Goal: Use online tool/utility: Use online tool/utility

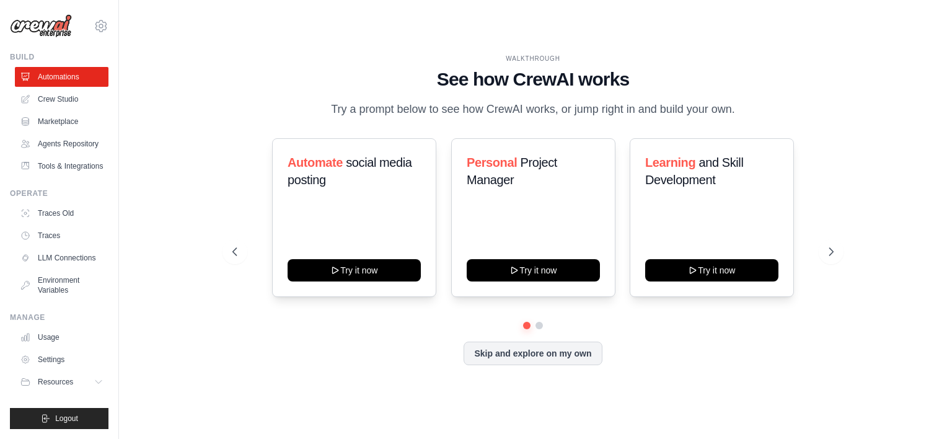
click at [48, 100] on link "Crew Studio" at bounding box center [62, 99] width 94 height 20
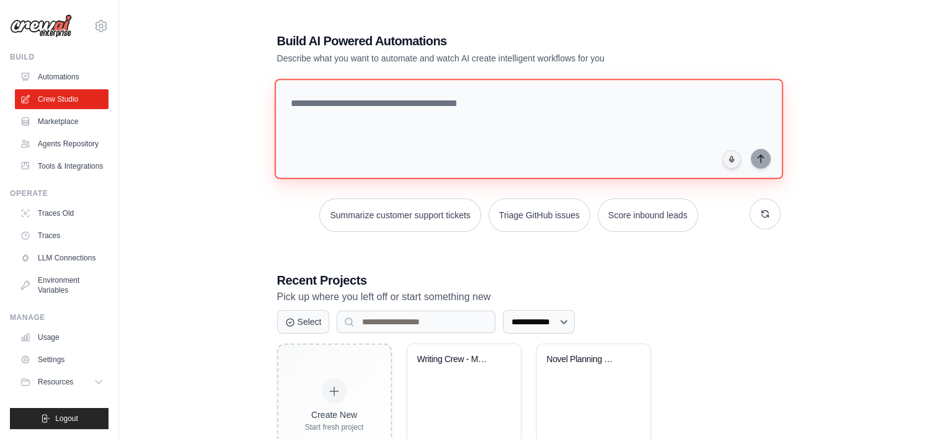
click at [407, 156] on textarea at bounding box center [528, 129] width 508 height 100
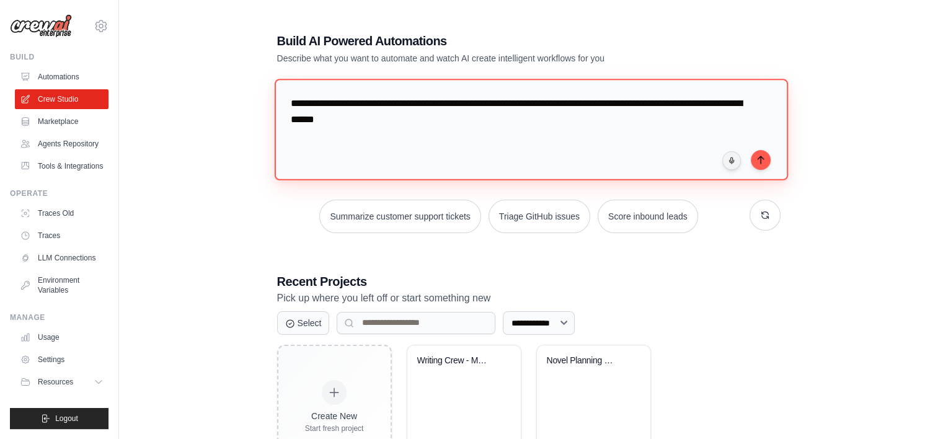
click at [367, 137] on textarea "**********" at bounding box center [530, 129] width 513 height 101
click at [413, 121] on textarea "**********" at bounding box center [530, 129] width 513 height 101
click at [403, 155] on textarea "**********" at bounding box center [530, 129] width 513 height 101
click at [467, 122] on textarea "**********" at bounding box center [530, 129] width 513 height 101
click at [392, 155] on textarea "**********" at bounding box center [530, 129] width 513 height 101
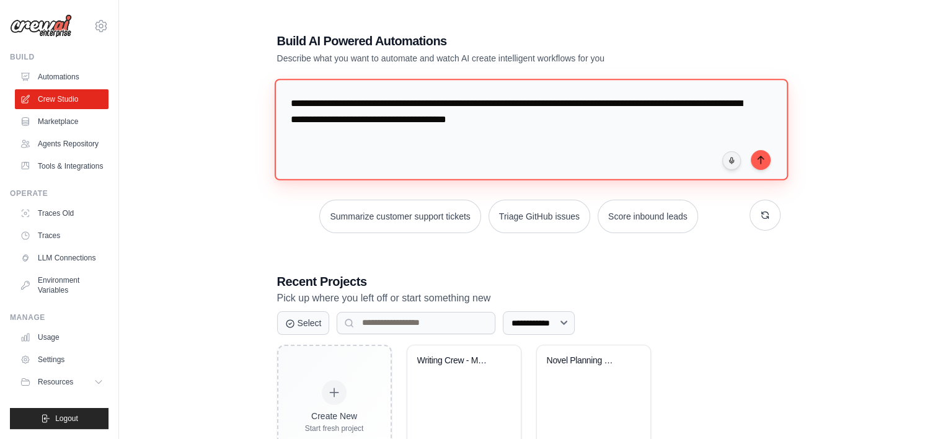
click at [593, 119] on textarea "**********" at bounding box center [530, 129] width 513 height 101
click at [348, 121] on textarea "**********" at bounding box center [530, 129] width 513 height 101
click at [640, 123] on textarea "**********" at bounding box center [530, 129] width 513 height 101
click at [409, 135] on textarea "**********" at bounding box center [530, 129] width 513 height 101
drag, startPoint x: 387, startPoint y: 156, endPoint x: 400, endPoint y: 153, distance: 12.8
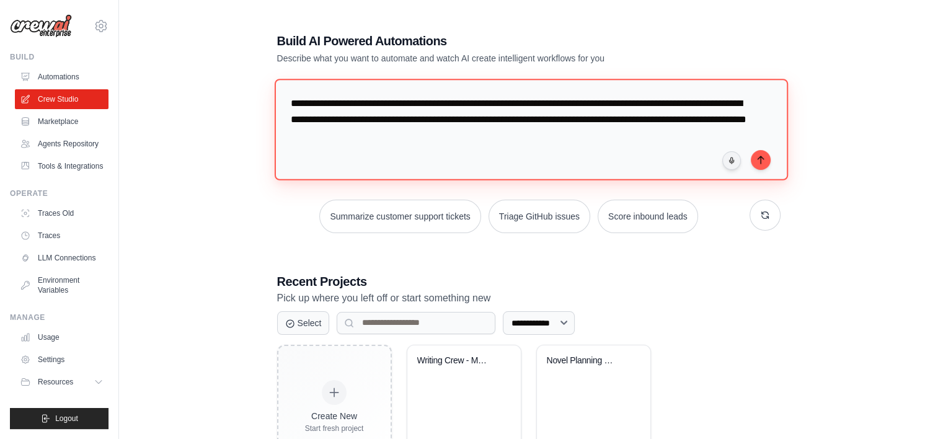
click at [387, 156] on textarea "**********" at bounding box center [530, 129] width 513 height 101
click at [513, 149] on textarea "**********" at bounding box center [530, 129] width 513 height 101
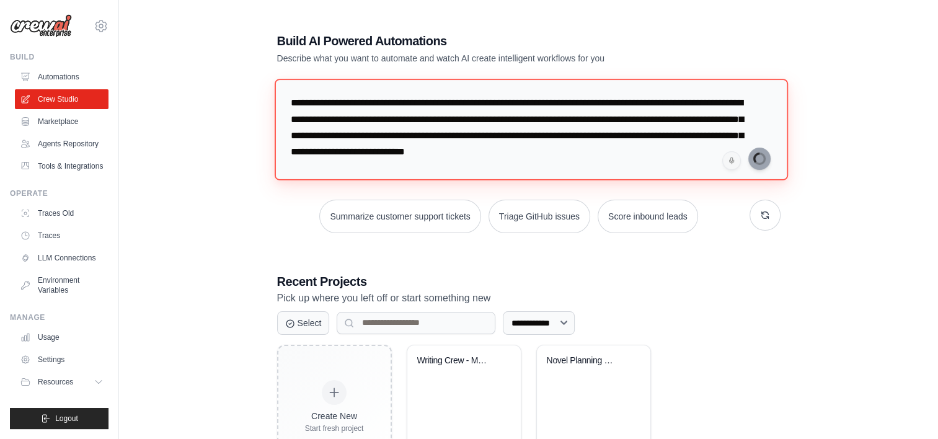
type textarea "**********"
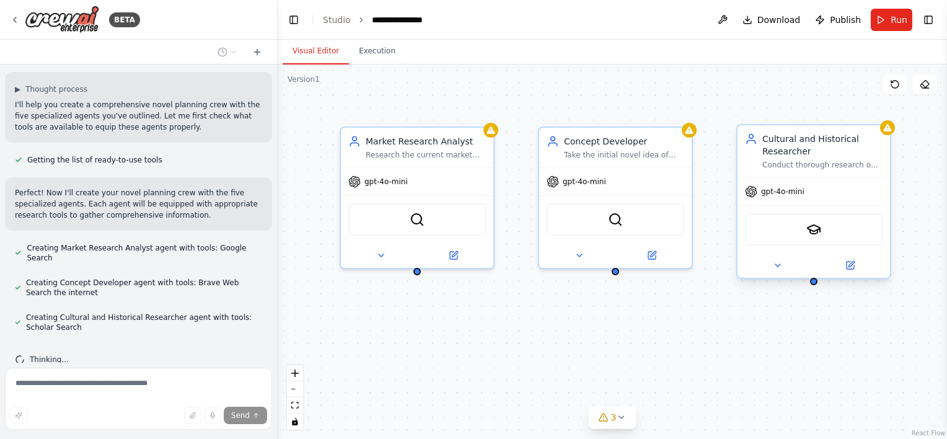
scroll to position [250, 0]
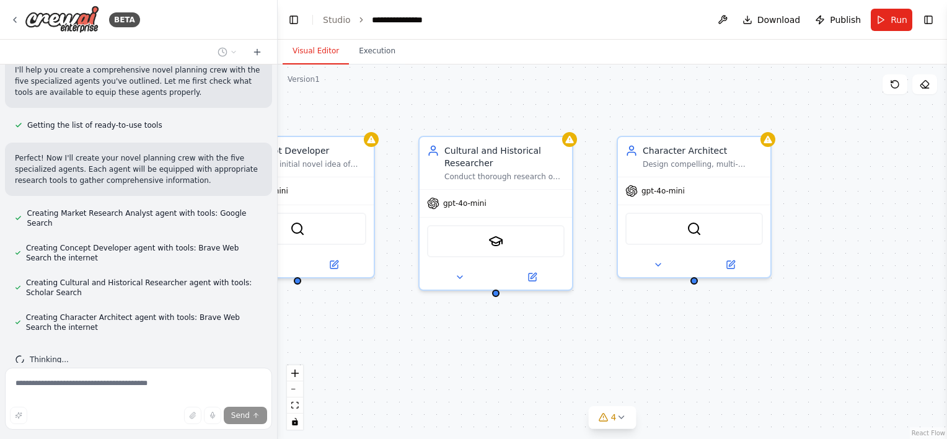
drag, startPoint x: 907, startPoint y: 338, endPoint x: 587, endPoint y: 346, distance: 319.9
click at [587, 347] on div "Market Research Analyst Research the current market trends, target audience, an…" at bounding box center [612, 251] width 669 height 374
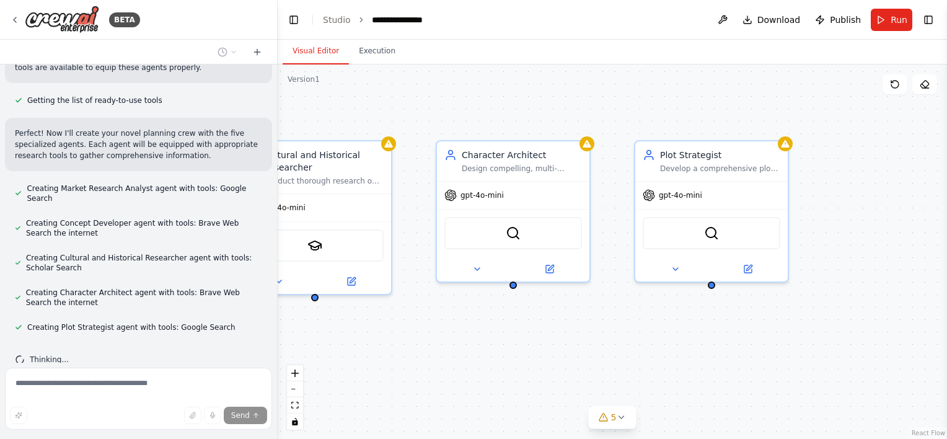
drag, startPoint x: 785, startPoint y: 347, endPoint x: 521, endPoint y: 346, distance: 264.6
click at [537, 348] on div "Market Research Analyst Research the current market trends, target audience, an…" at bounding box center [612, 251] width 669 height 374
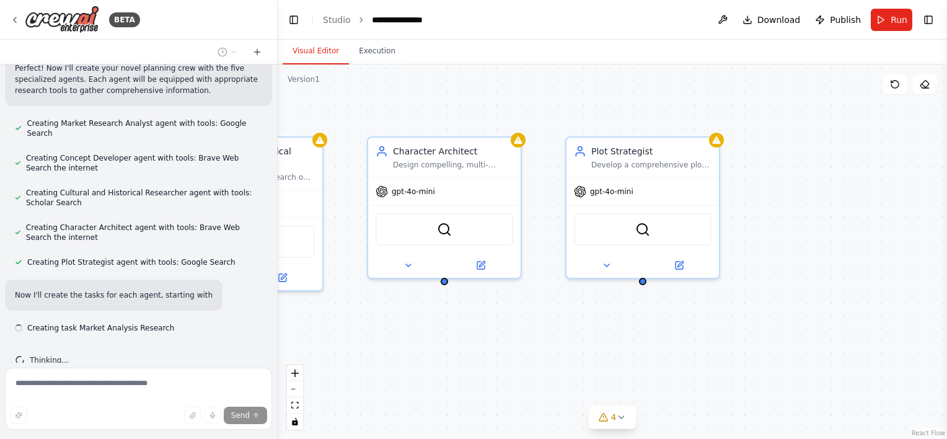
scroll to position [352, 0]
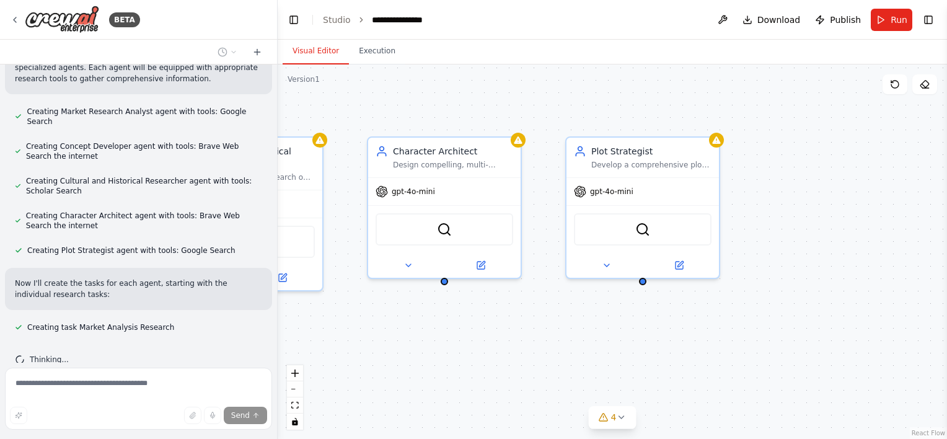
drag, startPoint x: 367, startPoint y: 335, endPoint x: 753, endPoint y: 265, distance: 392.5
click at [737, 266] on div ".deletable-edge-delete-btn { width: 20px; height: 20px; border: 0px solid #ffff…" at bounding box center [612, 251] width 669 height 374
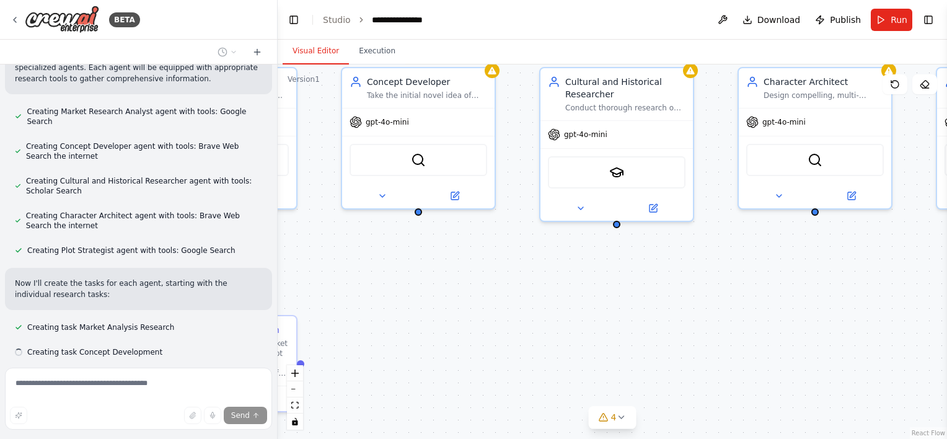
scroll to position [377, 0]
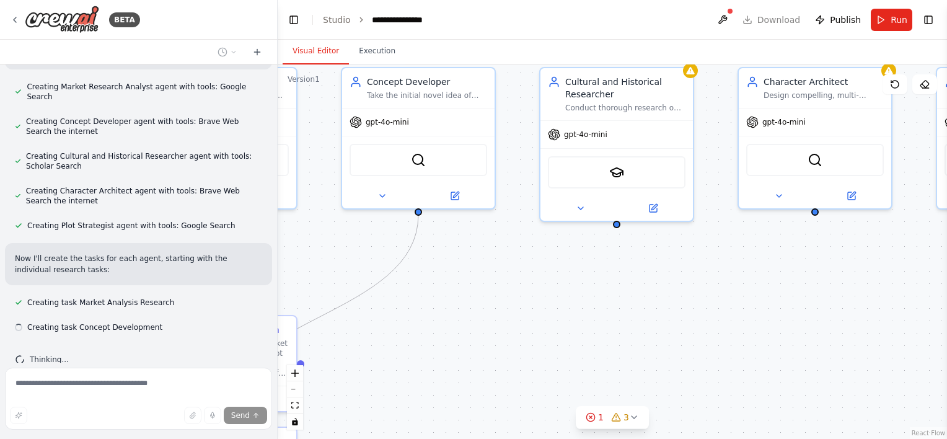
click at [718, 275] on div ".deletable-edge-delete-btn { width: 20px; height: 20px; border: 0px solid #ffff…" at bounding box center [612, 251] width 669 height 374
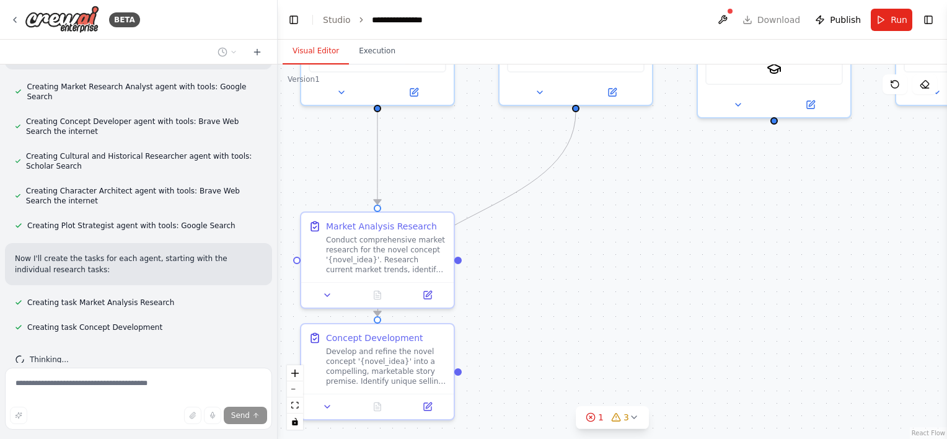
drag, startPoint x: 558, startPoint y: 275, endPoint x: 550, endPoint y: 270, distance: 9.5
click at [550, 270] on div ".deletable-edge-delete-btn { width: 20px; height: 20px; border: 0px solid #ffff…" at bounding box center [612, 251] width 669 height 374
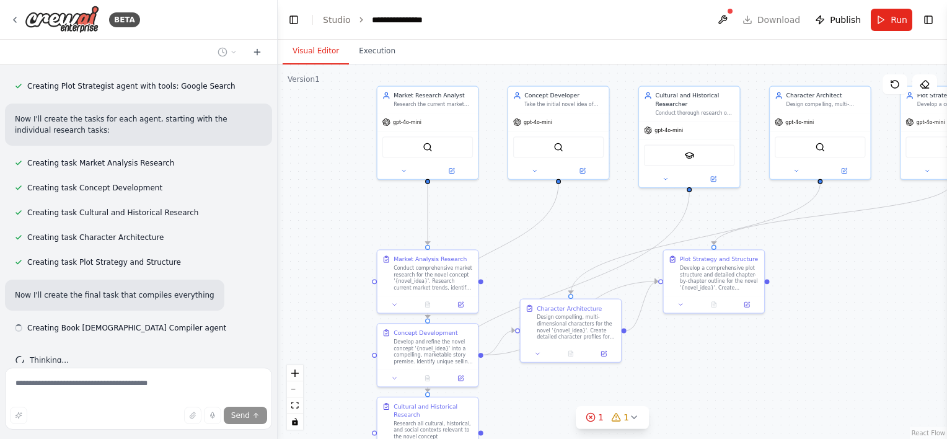
scroll to position [528, 0]
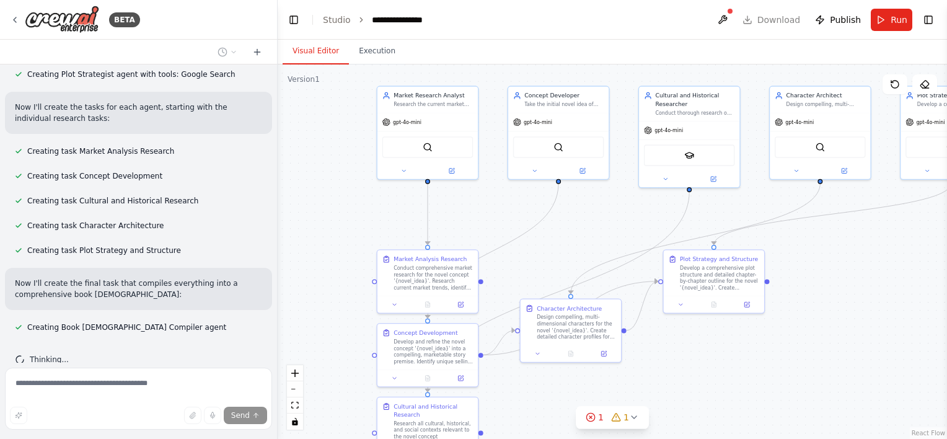
click at [657, 375] on div ".deletable-edge-delete-btn { width: 20px; height: 20px; border: 0px solid #ffff…" at bounding box center [612, 251] width 669 height 374
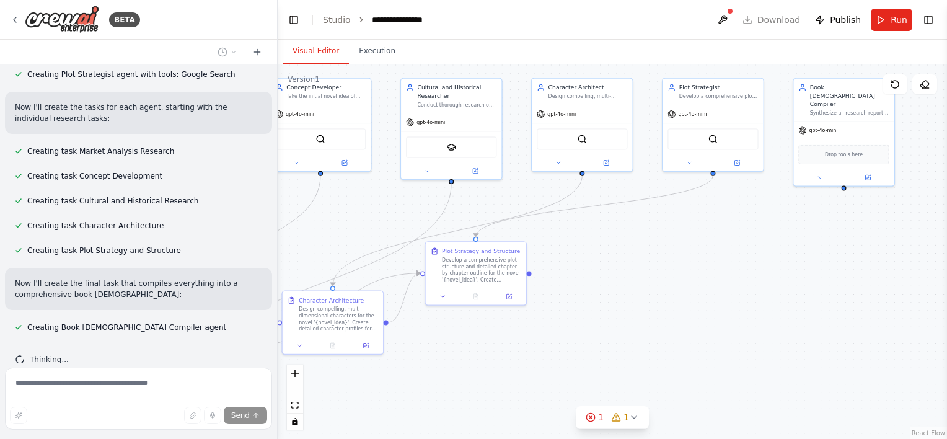
drag, startPoint x: 773, startPoint y: 357, endPoint x: 613, endPoint y: 370, distance: 161.0
click at [613, 370] on div ".deletable-edge-delete-btn { width: 20px; height: 20px; border: 0px solid #ffff…" at bounding box center [612, 251] width 669 height 374
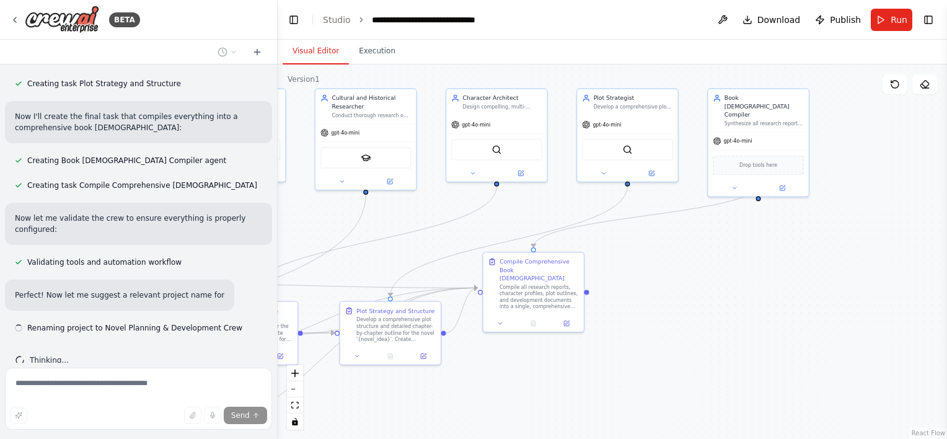
scroll to position [706, 0]
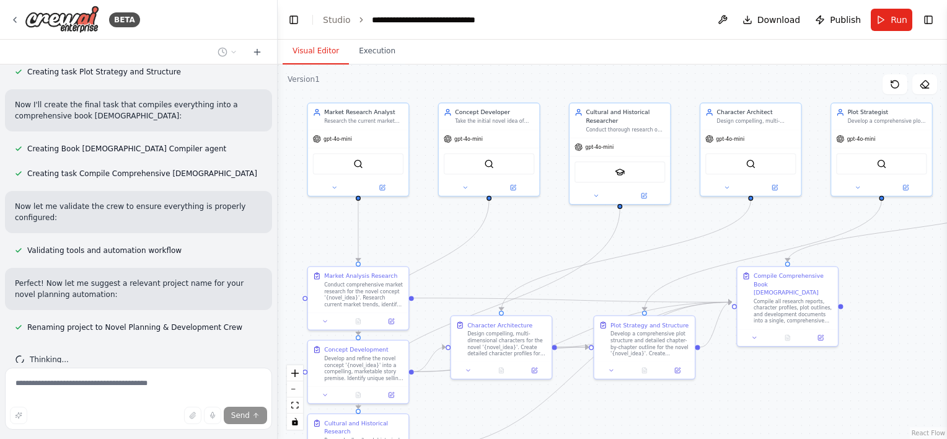
drag, startPoint x: 387, startPoint y: 219, endPoint x: 641, endPoint y: 234, distance: 254.5
click at [641, 234] on div ".deletable-edge-delete-btn { width: 20px; height: 20px; border: 0px solid #ffff…" at bounding box center [612, 251] width 669 height 374
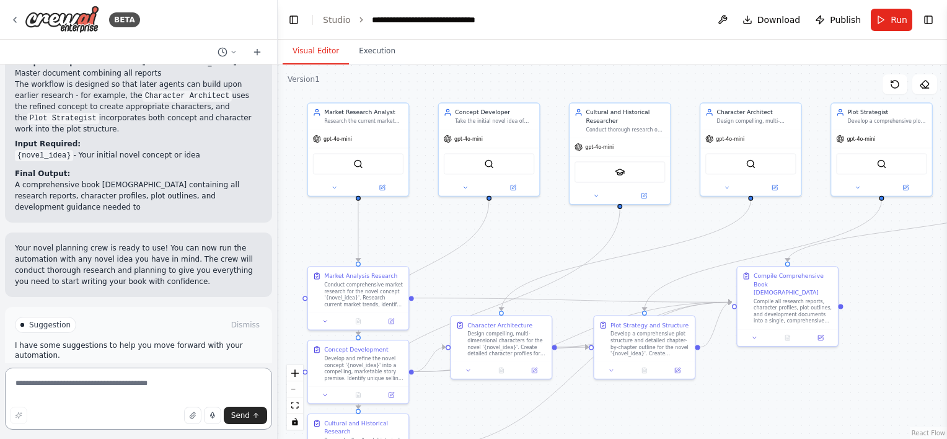
scroll to position [1313, 0]
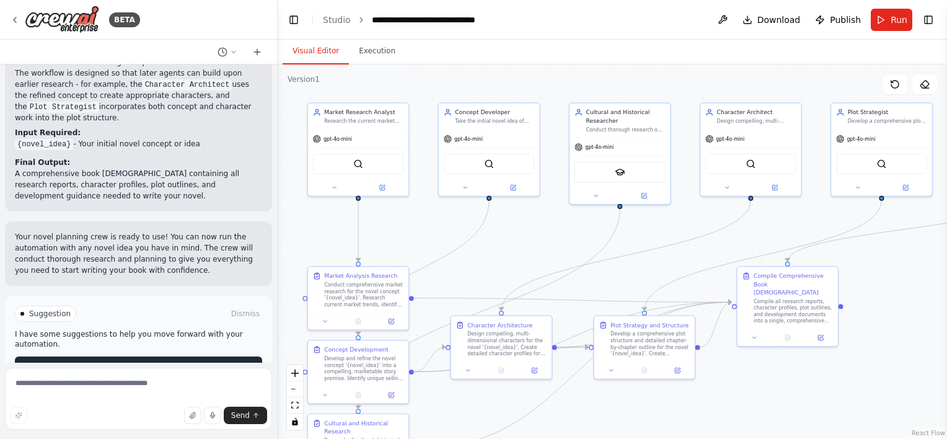
click at [174, 356] on button "Run Automation" at bounding box center [138, 366] width 247 height 20
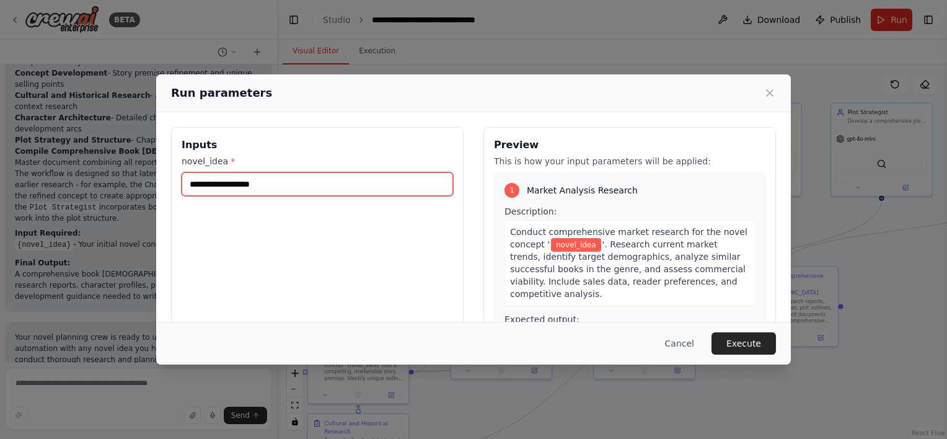
drag, startPoint x: 266, startPoint y: 185, endPoint x: 193, endPoint y: 184, distance: 73.1
click at [193, 184] on input "novel_idea *" at bounding box center [317, 184] width 271 height 24
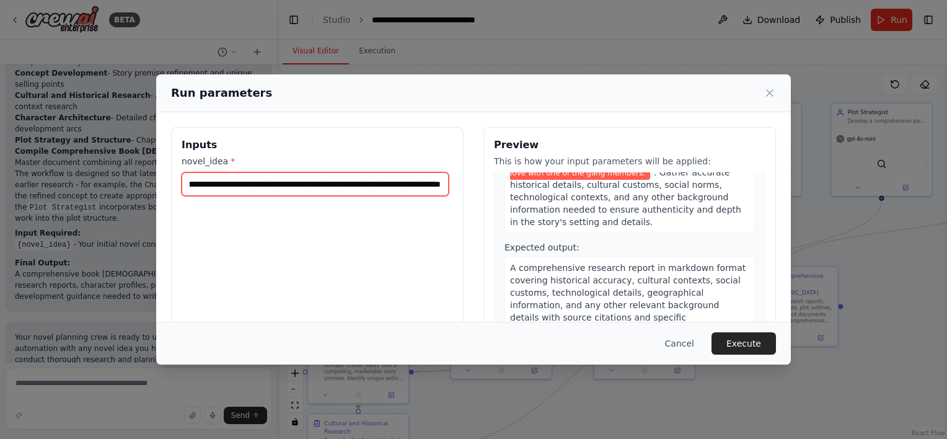
scroll to position [558, 0]
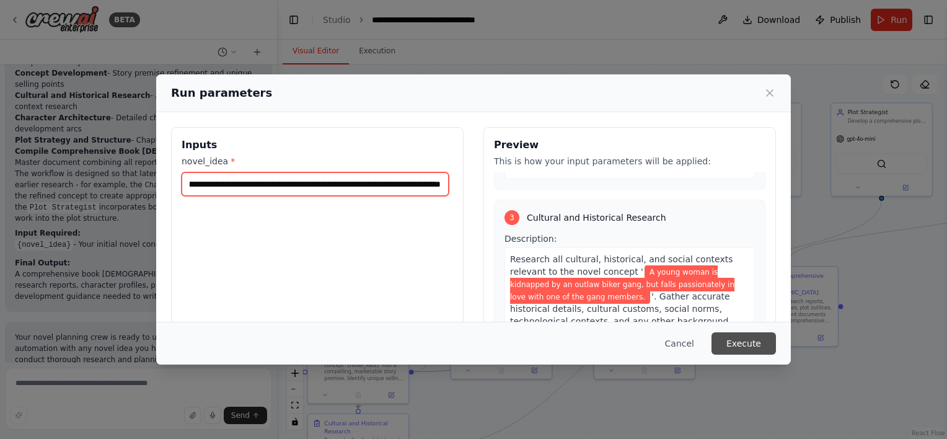
type input "**********"
click at [756, 345] on button "Execute" at bounding box center [743, 343] width 64 height 22
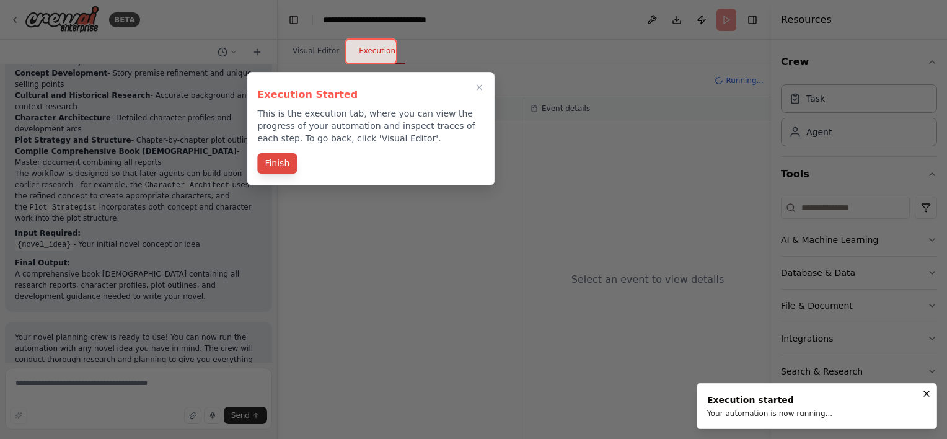
click at [279, 169] on button "Finish" at bounding box center [277, 163] width 40 height 20
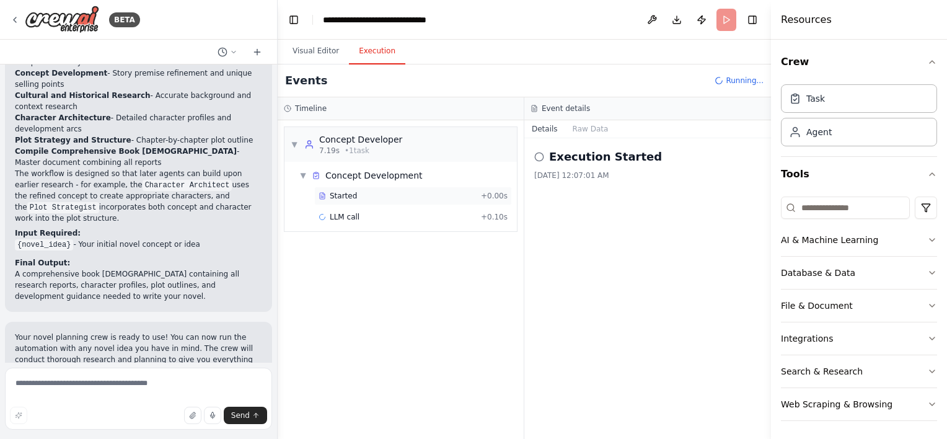
click at [359, 193] on div "Started" at bounding box center [397, 196] width 157 height 10
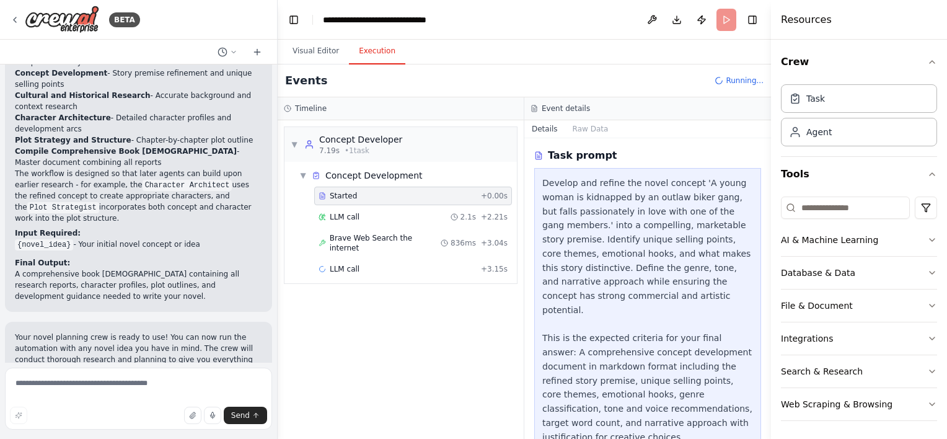
scroll to position [216, 0]
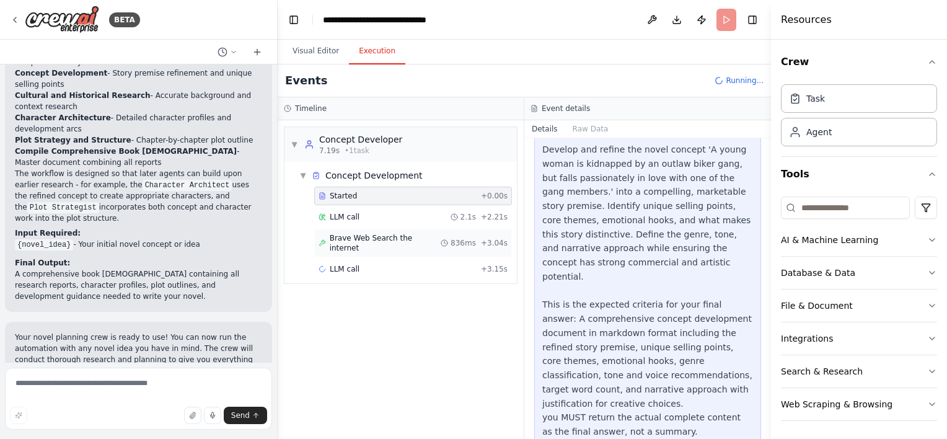
click at [380, 240] on span "Brave Web Search the internet" at bounding box center [385, 243] width 111 height 20
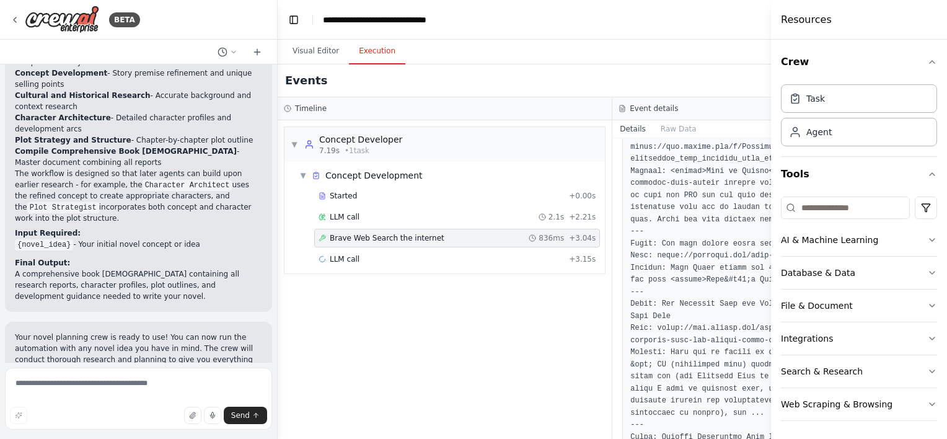
scroll to position [931, 0]
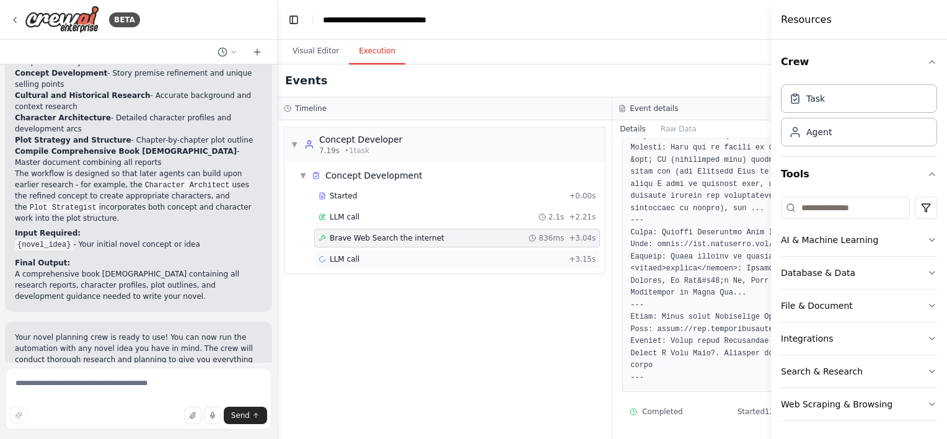
click at [416, 258] on div "LLM call + 3.15s" at bounding box center [457, 259] width 277 height 10
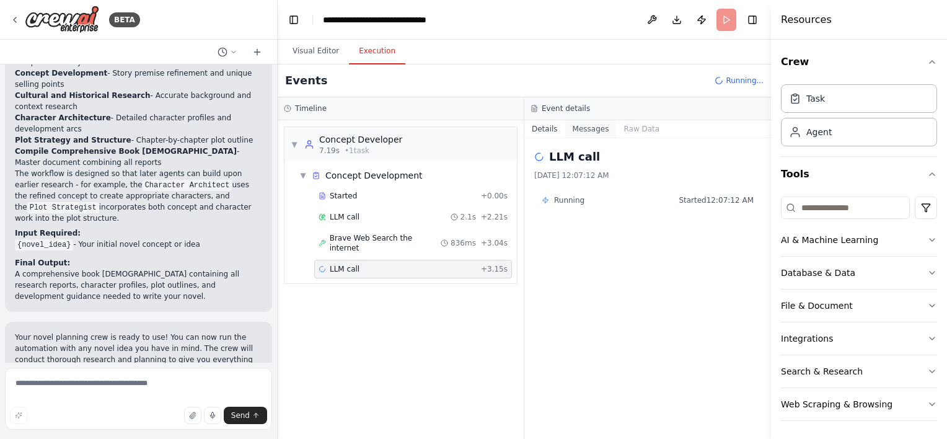
click at [597, 129] on button "Messages" at bounding box center [590, 128] width 51 height 17
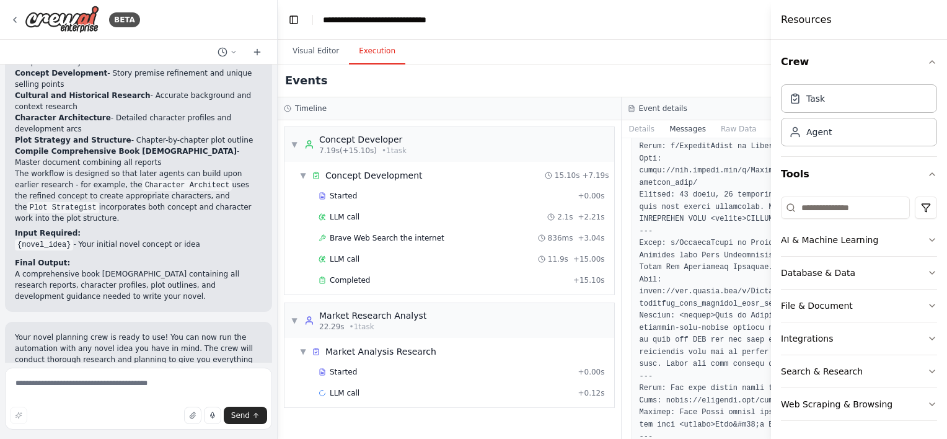
scroll to position [1413, 0]
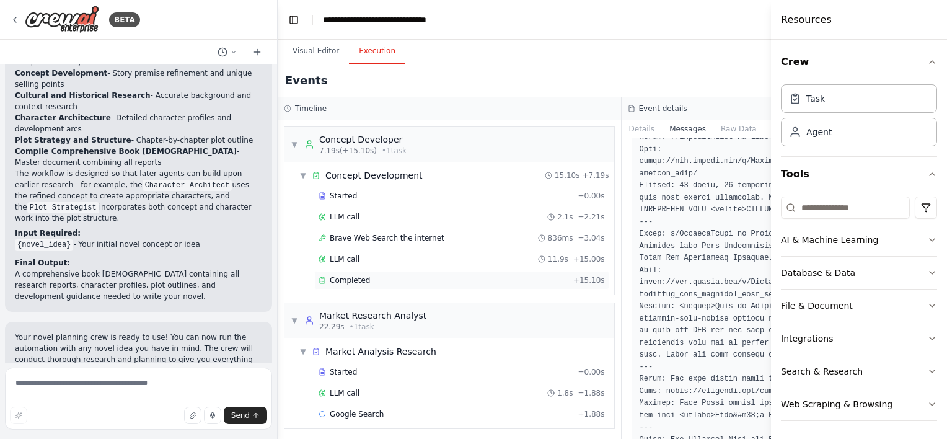
click at [438, 275] on div "Completed" at bounding box center [444, 280] width 250 height 10
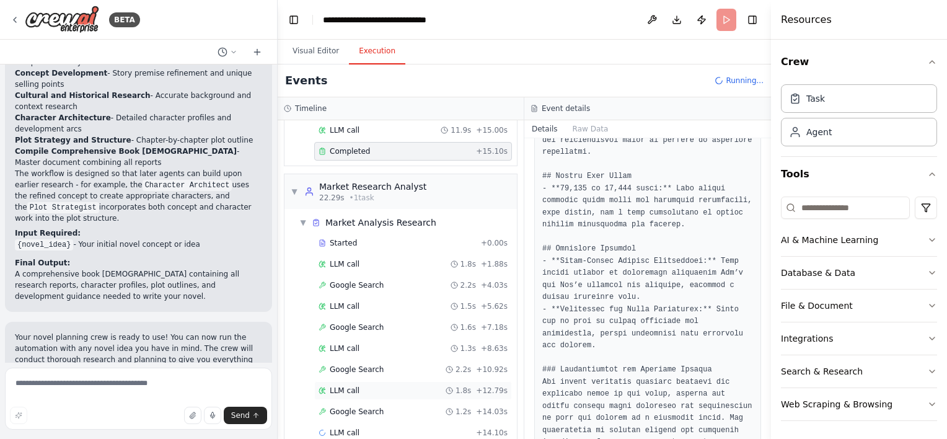
scroll to position [146, 0]
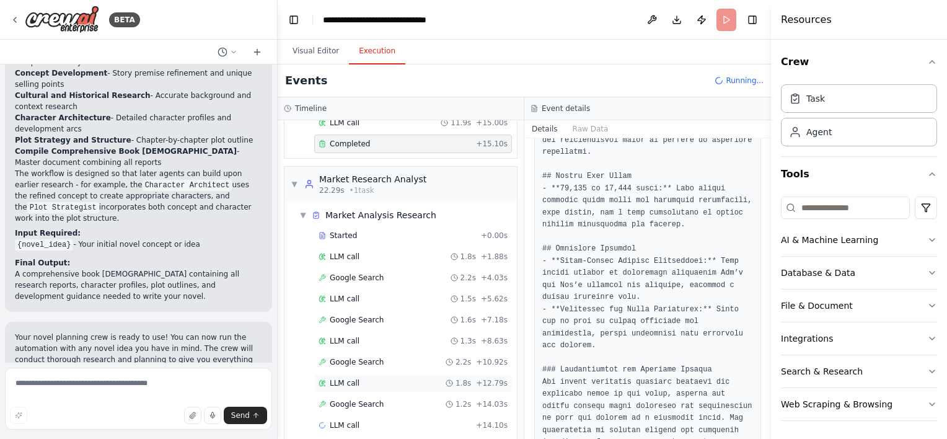
click at [391, 378] on div "LLM call 1.8s + 12.79s" at bounding box center [413, 383] width 189 height 10
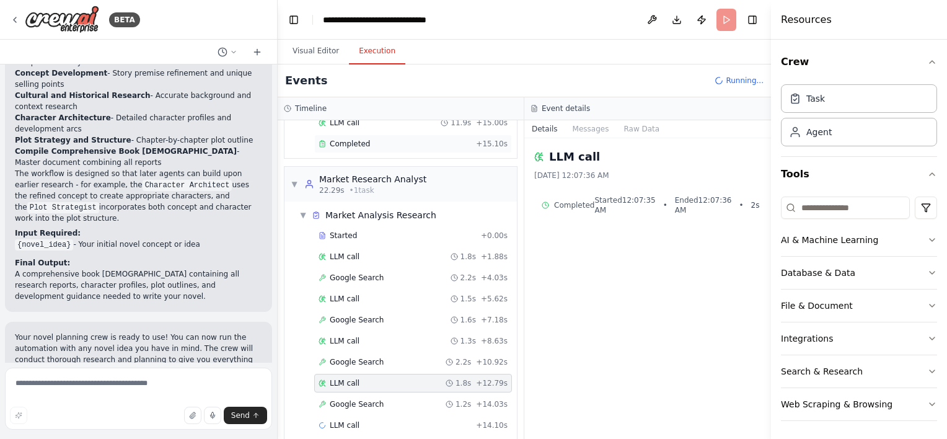
click at [584, 134] on button "Messages" at bounding box center [590, 128] width 51 height 17
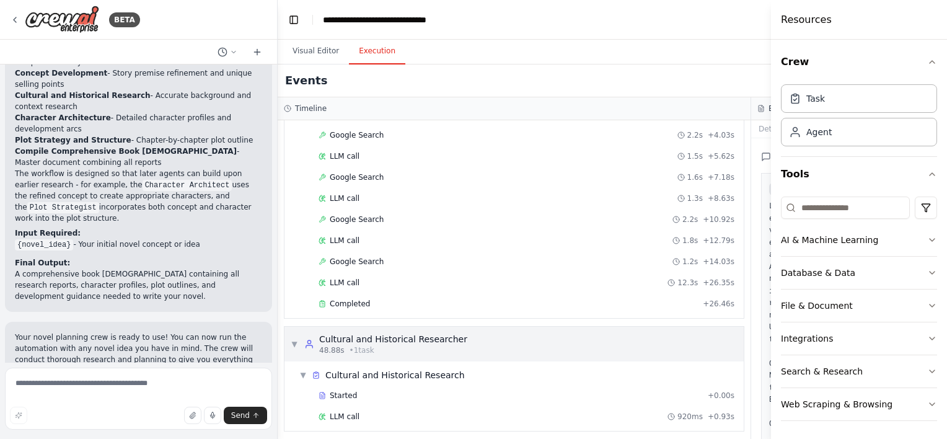
scroll to position [279, 0]
click at [366, 298] on div "Completed" at bounding box center [508, 303] width 379 height 10
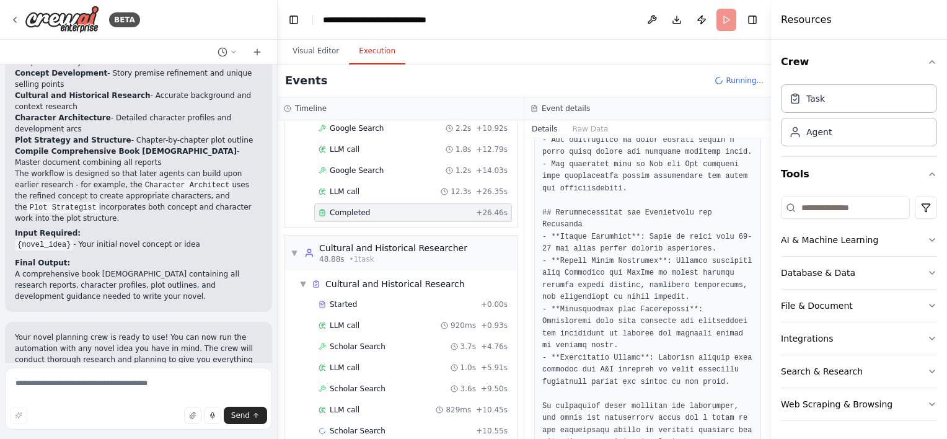
scroll to position [384, 0]
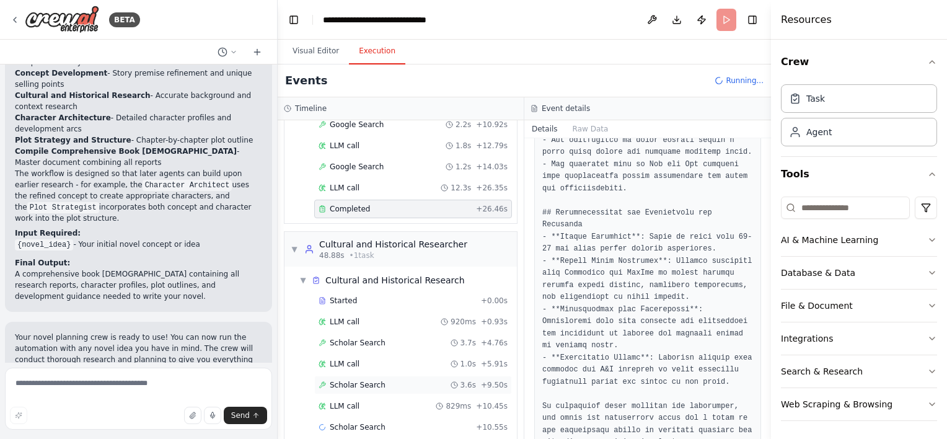
click at [411, 376] on div "Scholar Search 3.6s + 9.50s" at bounding box center [413, 385] width 198 height 19
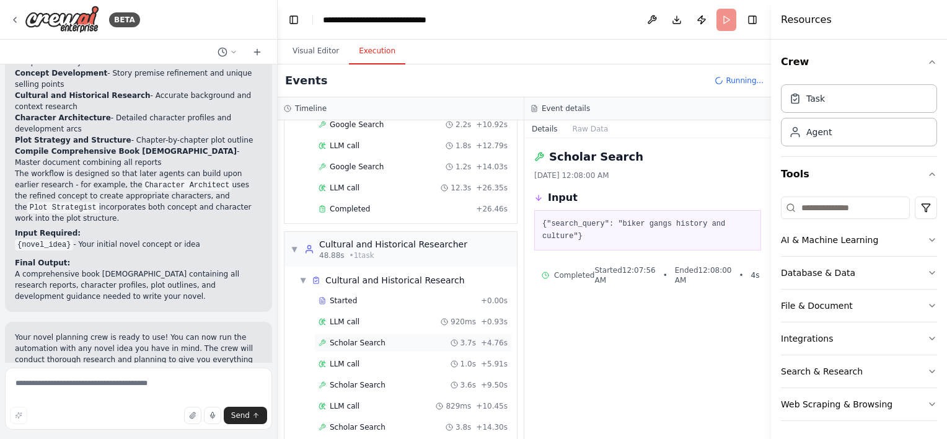
click at [408, 338] on div "Scholar Search 3.7s + 4.76s" at bounding box center [413, 343] width 189 height 10
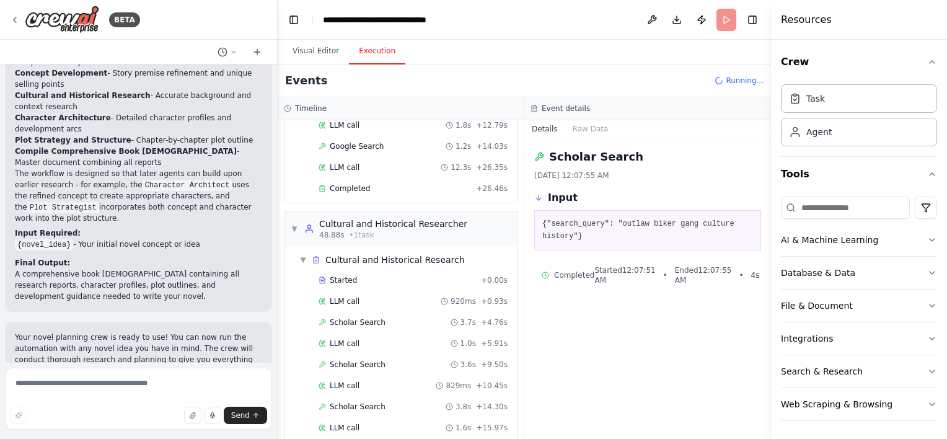
scroll to position [425, 0]
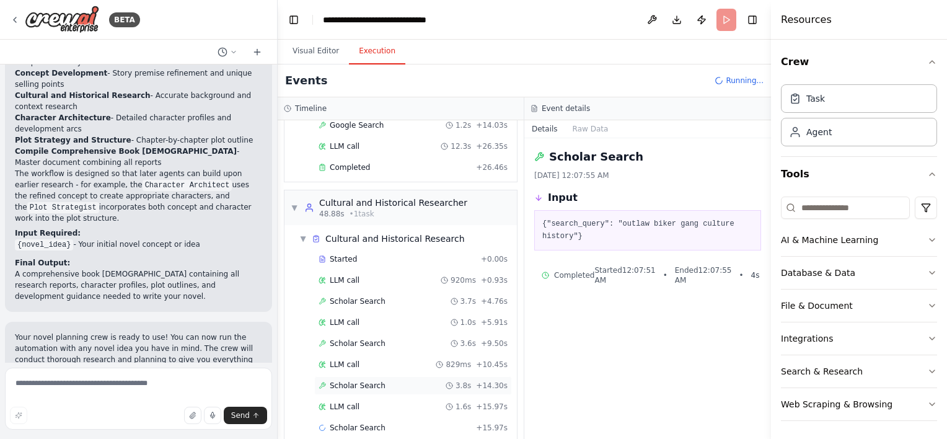
click at [387, 380] on div "Scholar Search 3.8s + 14.30s" at bounding box center [413, 385] width 189 height 10
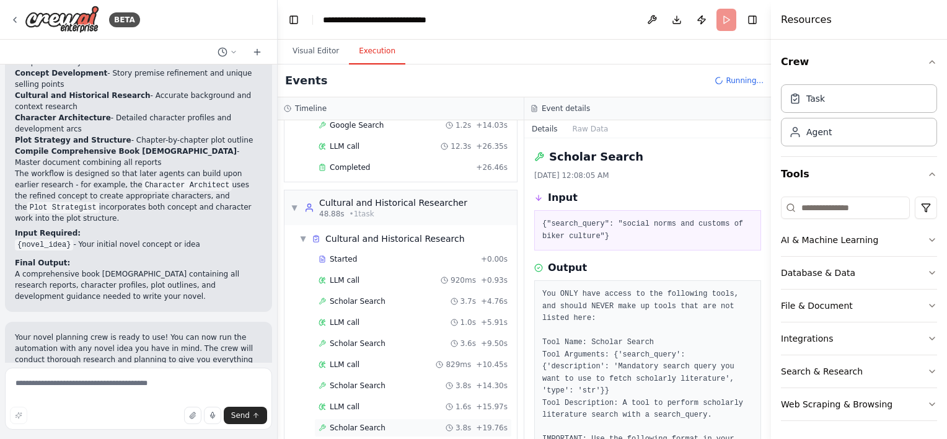
click at [381, 423] on div "Scholar Search 3.8s + 19.76s" at bounding box center [413, 428] width 189 height 10
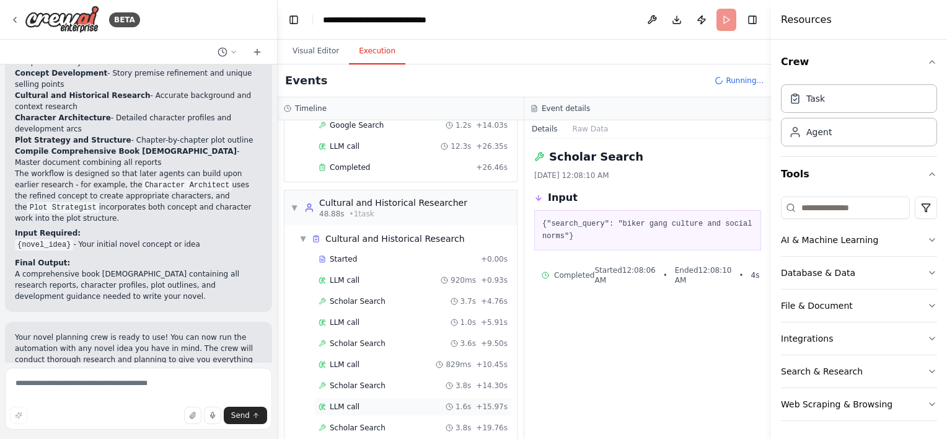
scroll to position [467, 0]
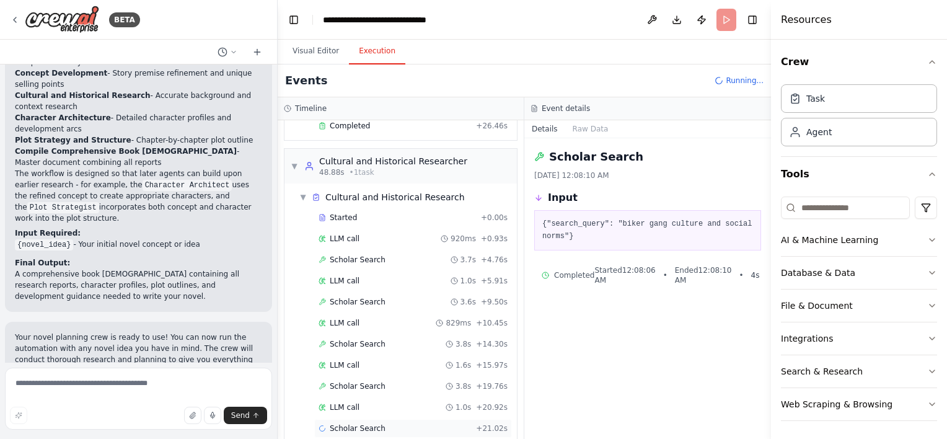
click at [398, 423] on div "Scholar Search + 21.02s" at bounding box center [413, 428] width 189 height 10
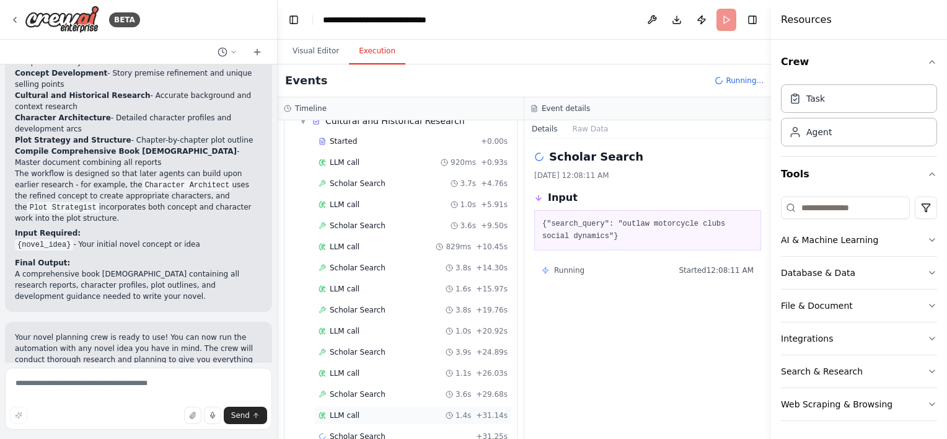
scroll to position [550, 0]
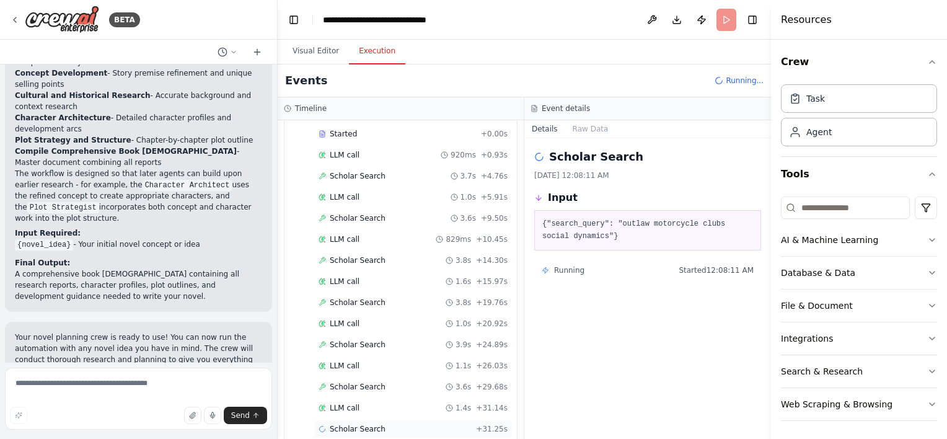
click at [381, 424] on div "Scholar Search + 31.25s" at bounding box center [413, 429] width 189 height 10
click at [381, 398] on div "LLM call 1.4s + 31.14s" at bounding box center [413, 407] width 198 height 19
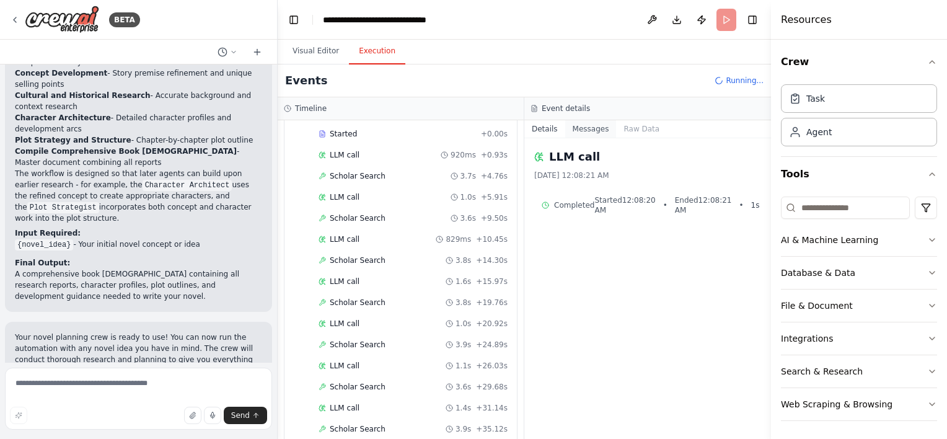
click at [590, 131] on button "Messages" at bounding box center [590, 128] width 51 height 17
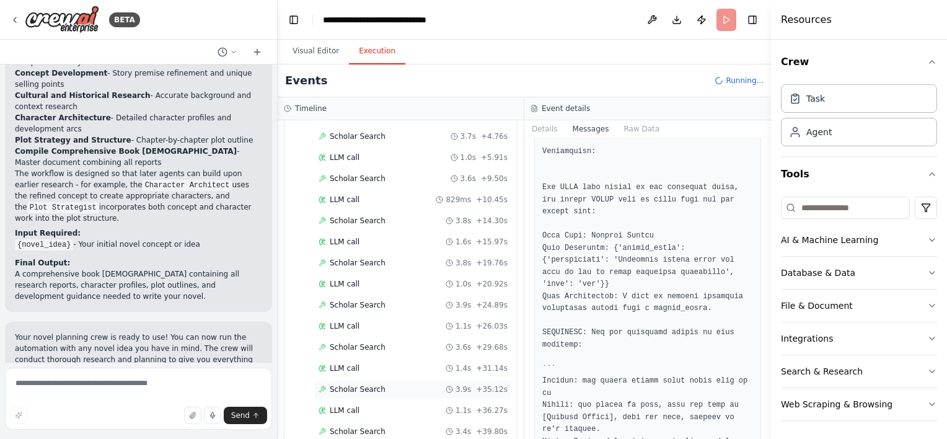
scroll to position [633, 0]
click at [401, 404] on div "LLM call 918ms + 40.75s" at bounding box center [413, 409] width 189 height 10
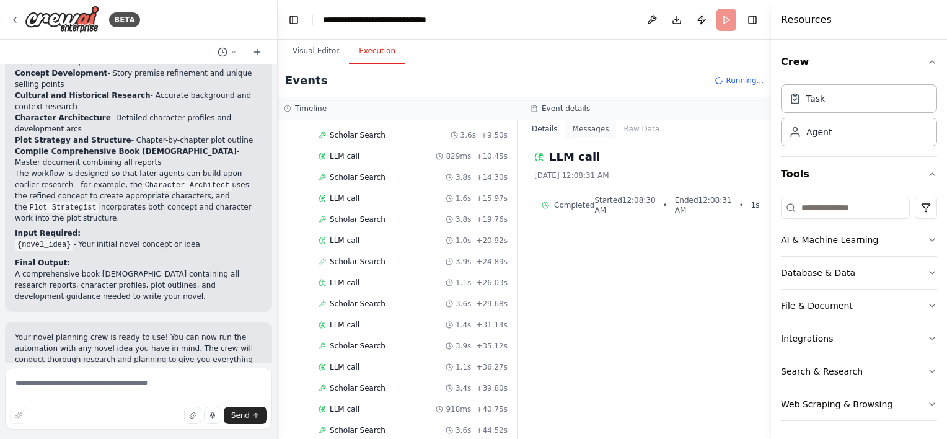
click at [602, 120] on button "Messages" at bounding box center [590, 128] width 51 height 17
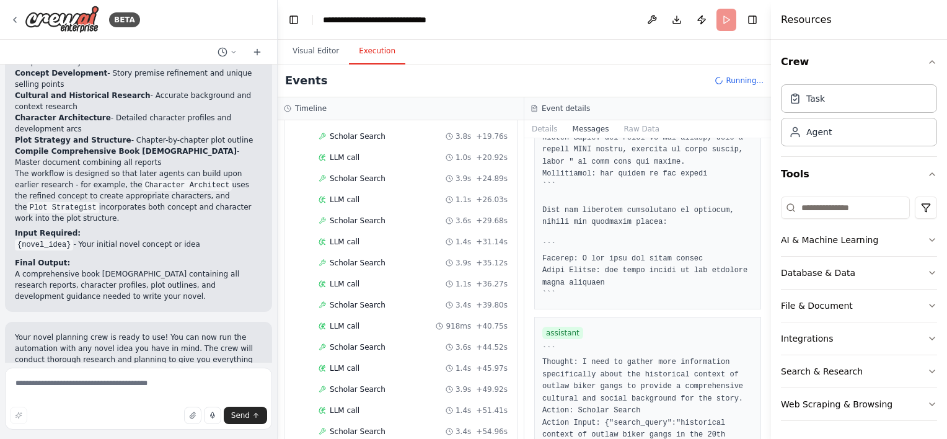
scroll to position [800, 0]
click at [404, 406] on div "LLM call 1.2s + 61.32s" at bounding box center [413, 411] width 189 height 10
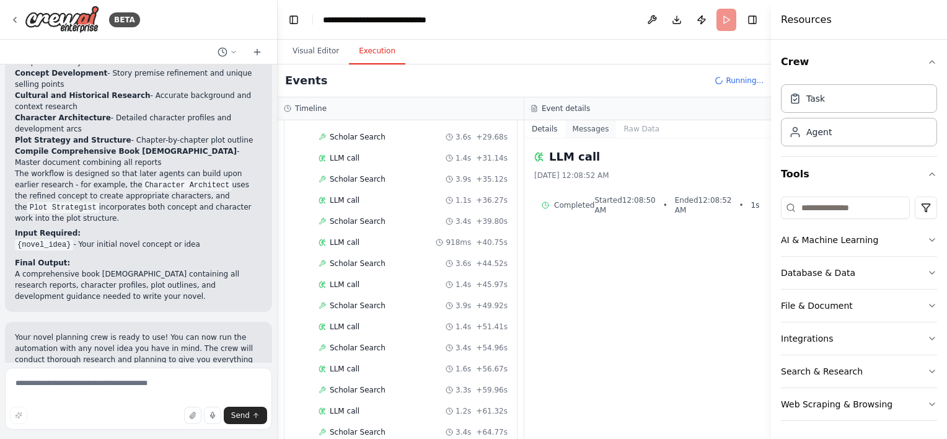
click at [593, 130] on button "Messages" at bounding box center [590, 128] width 51 height 17
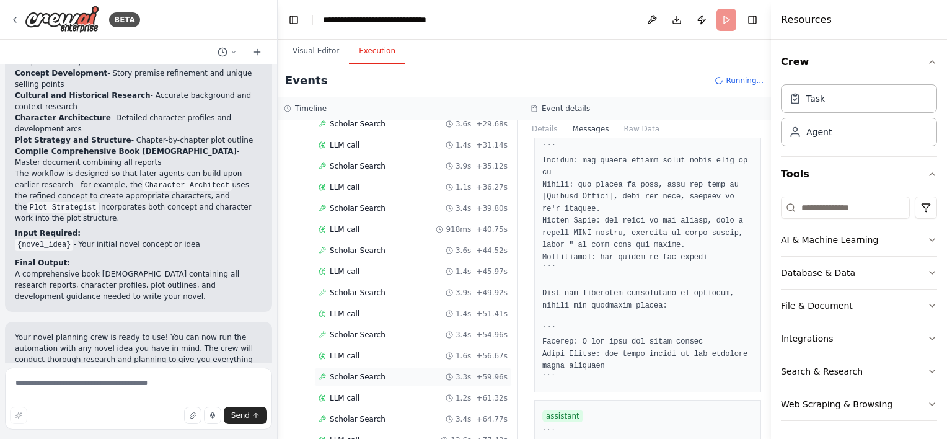
scroll to position [945, 0]
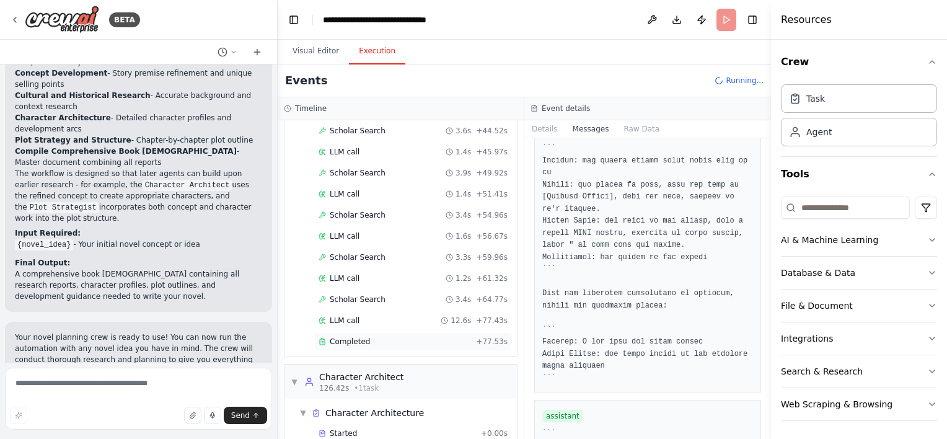
click at [407, 332] on div "Completed + 77.53s" at bounding box center [413, 341] width 198 height 19
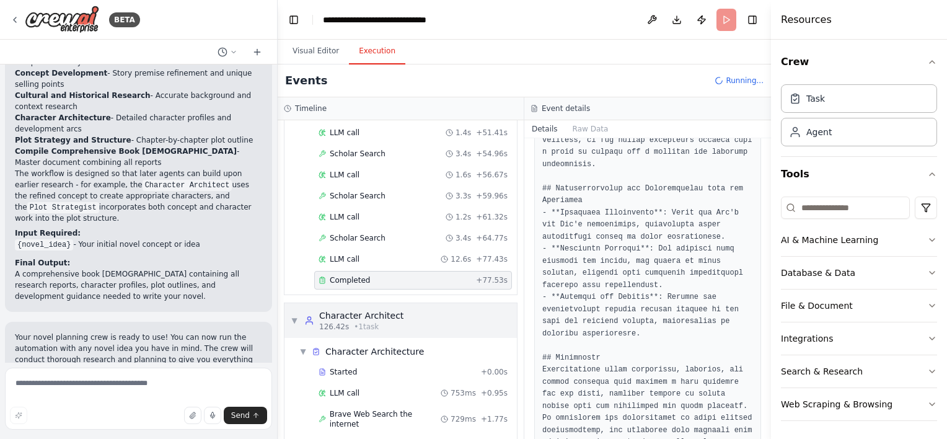
scroll to position [1008, 0]
click at [371, 387] on div "LLM call 753ms + 0.95s" at bounding box center [413, 392] width 189 height 10
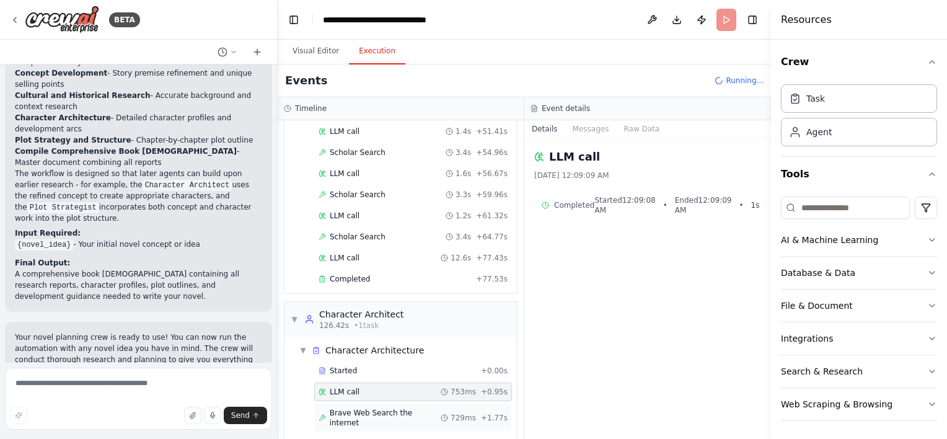
click at [394, 408] on span "Brave Web Search the internet" at bounding box center [385, 418] width 111 height 20
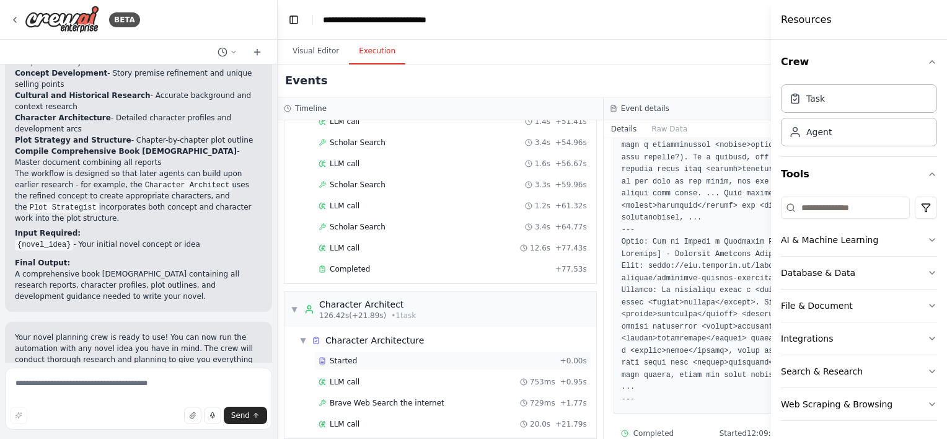
scroll to position [1076, 0]
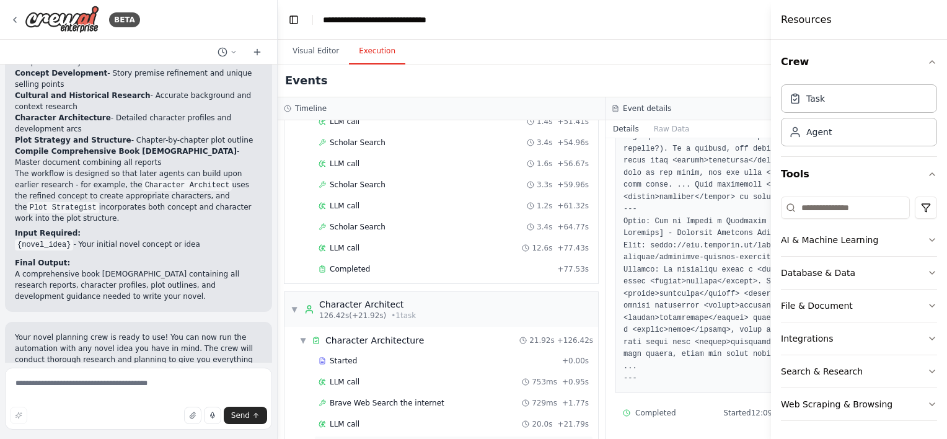
click at [379, 438] on div "Completed" at bounding box center [436, 445] width 234 height 10
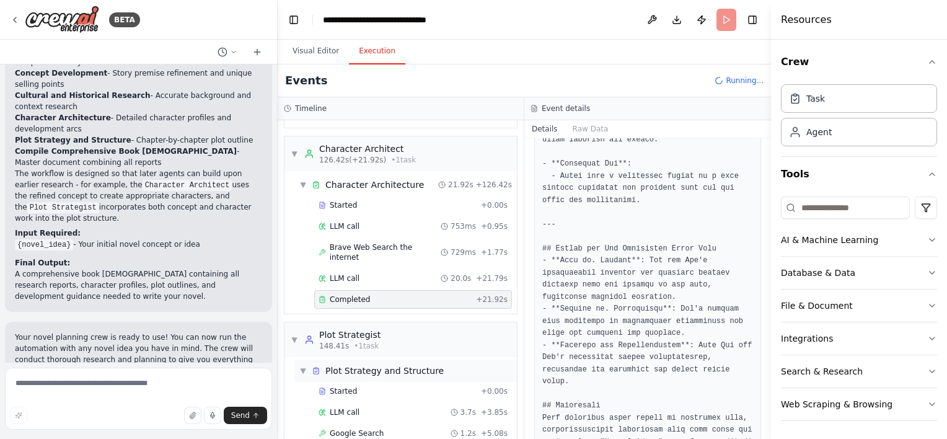
scroll to position [1182, 0]
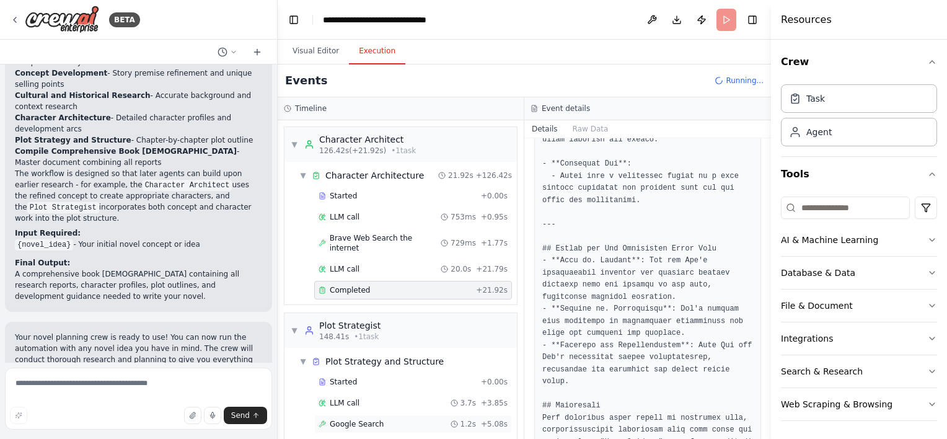
click at [376, 419] on span "Google Search" at bounding box center [357, 424] width 54 height 10
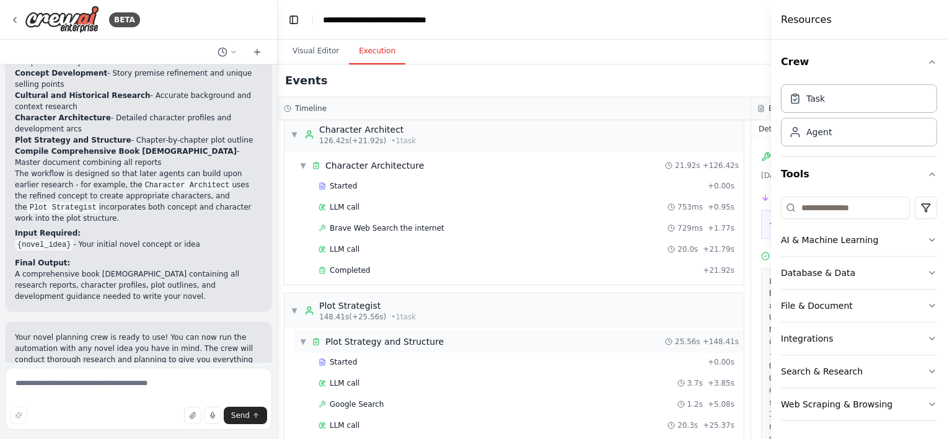
scroll to position [1313, 0]
